Goal: Task Accomplishment & Management: Complete application form

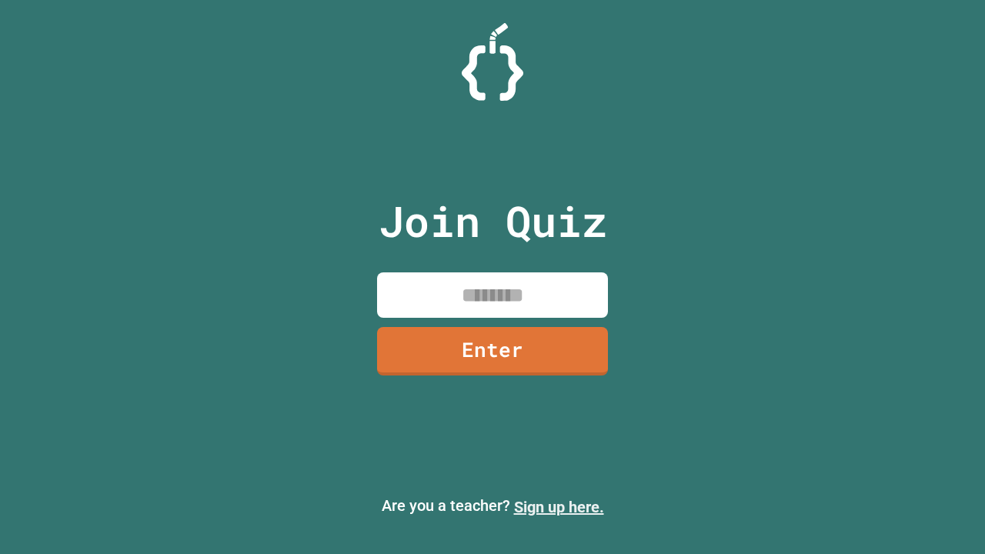
click at [558, 507] on link "Sign up here." at bounding box center [559, 507] width 90 height 18
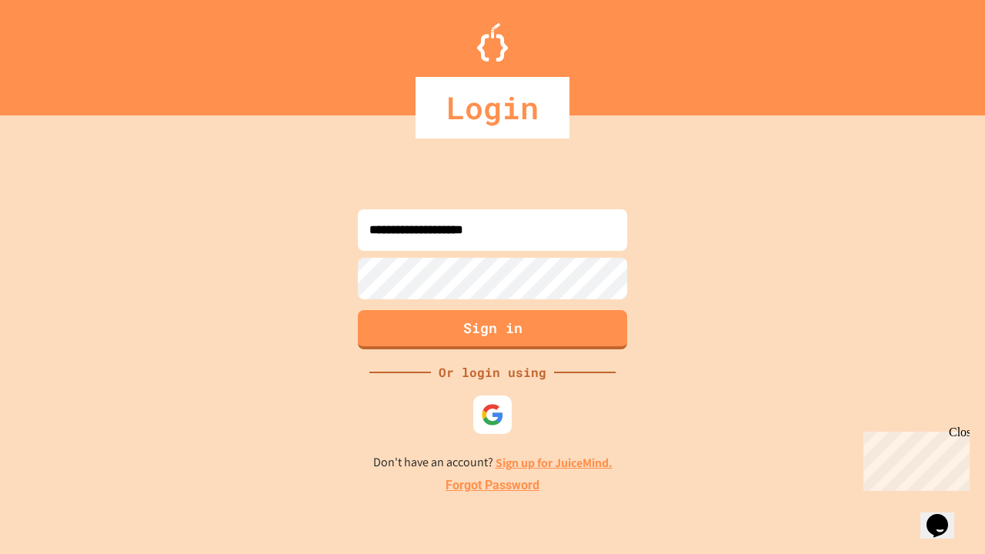
type input "**********"
